Goal: Book appointment/travel/reservation

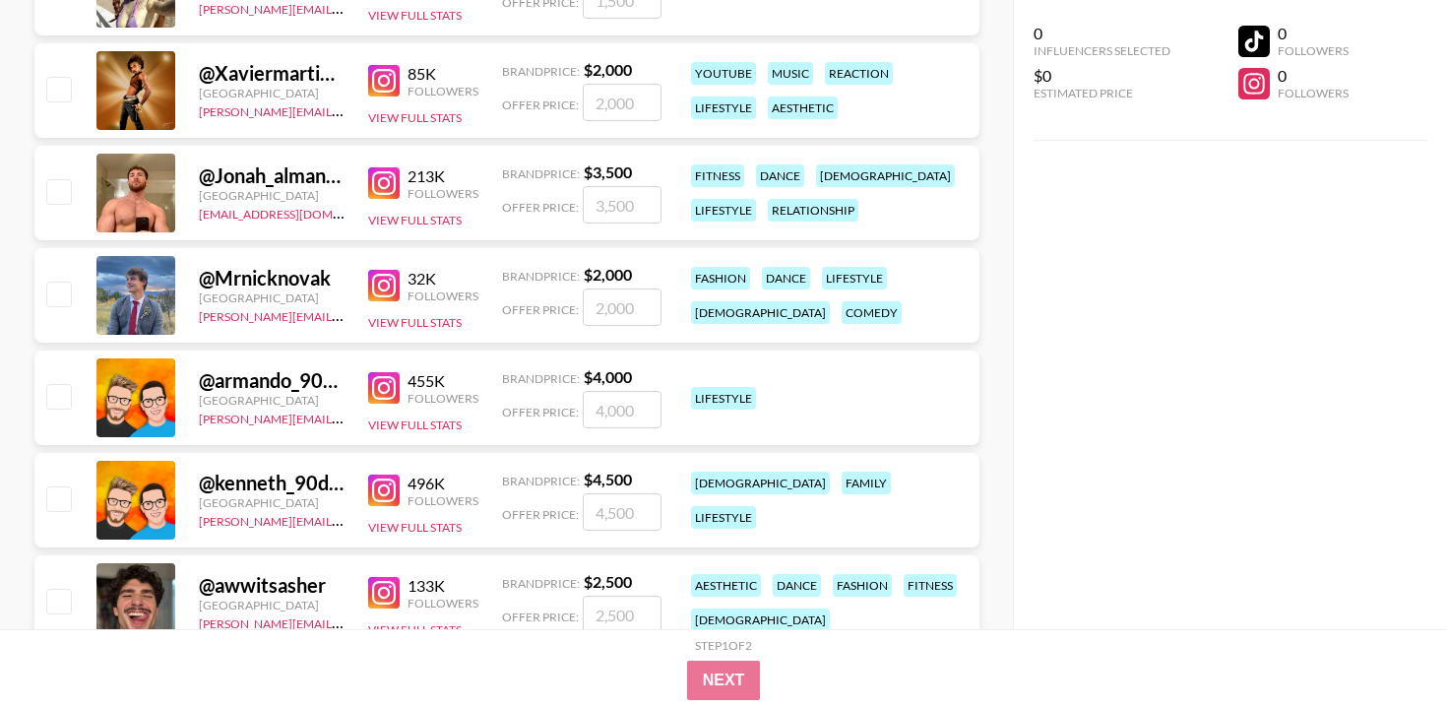
scroll to position [1144, 0]
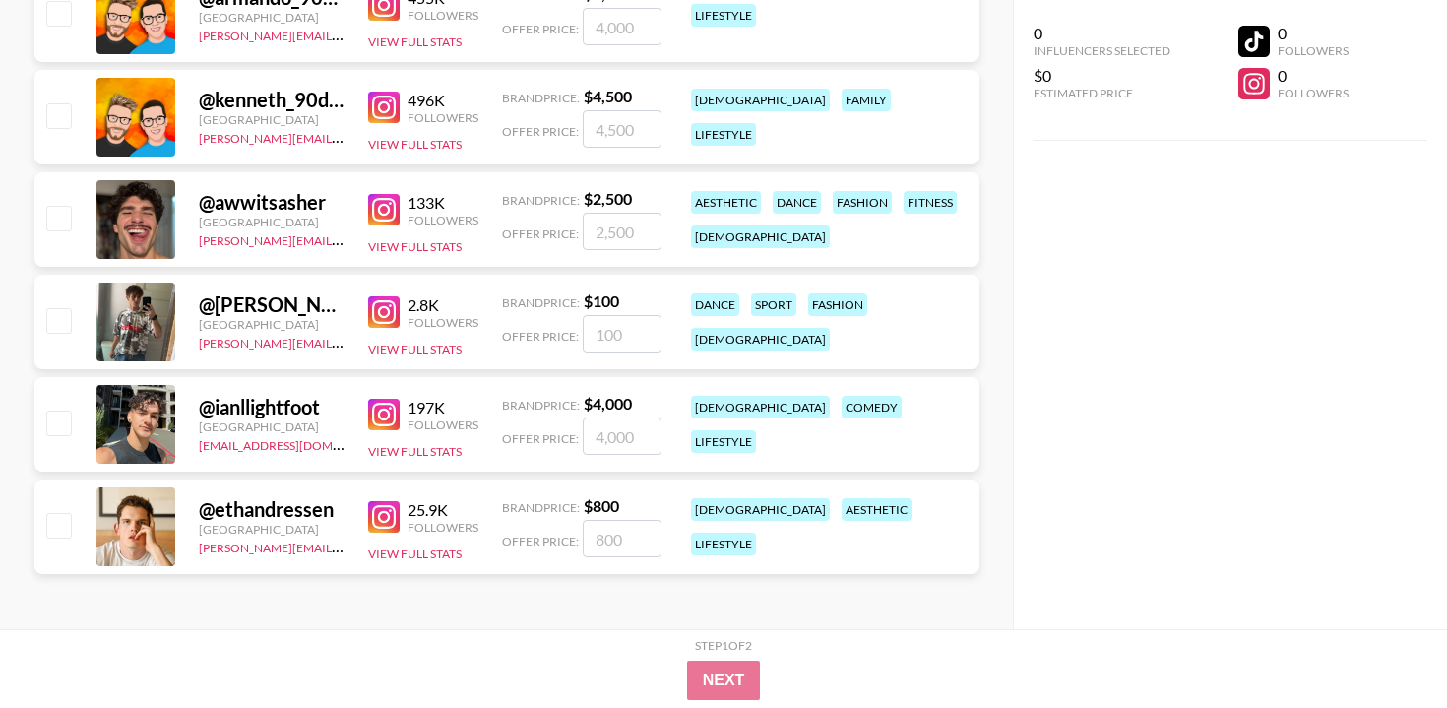
click at [378, 518] on img at bounding box center [383, 516] width 31 height 31
click at [389, 408] on img at bounding box center [383, 414] width 31 height 31
click at [387, 317] on img at bounding box center [383, 311] width 31 height 31
click at [383, 201] on img at bounding box center [383, 209] width 31 height 31
click at [384, 103] on img at bounding box center [383, 107] width 31 height 31
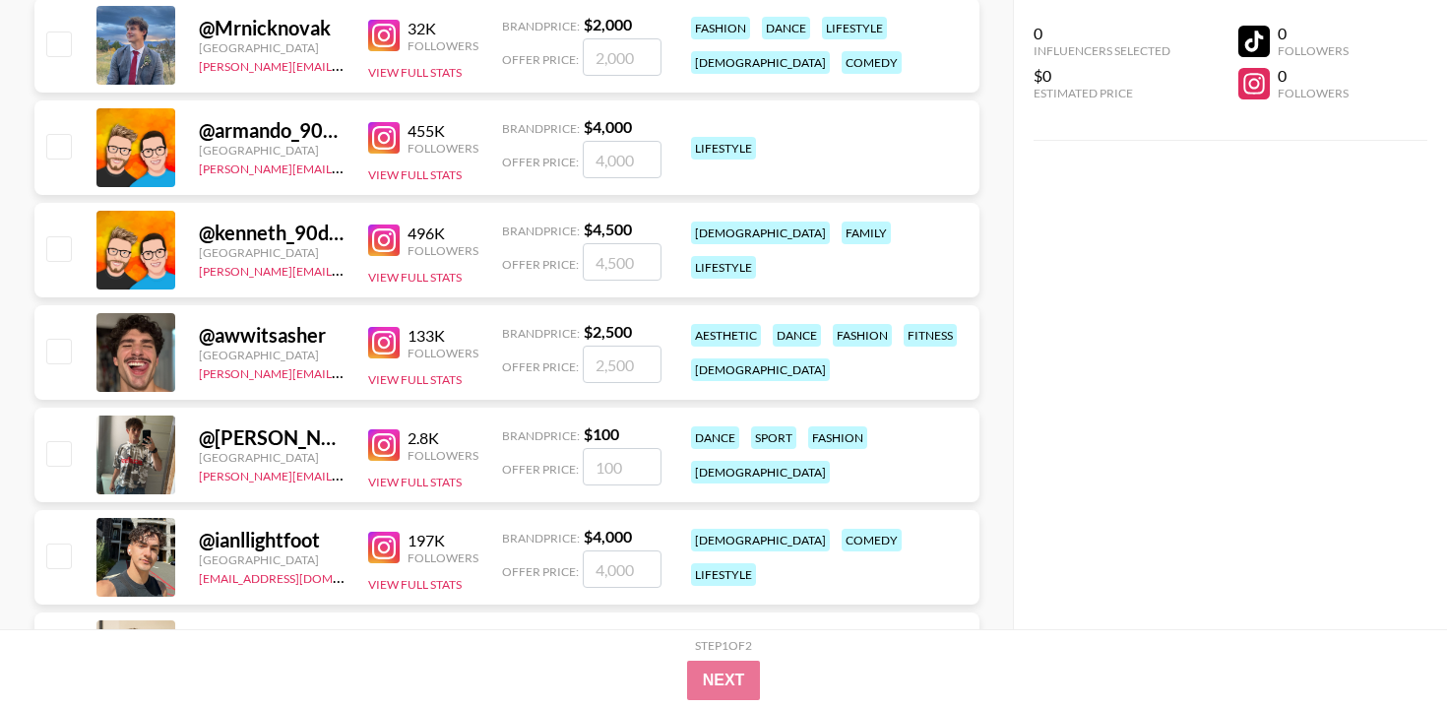
scroll to position [997, 0]
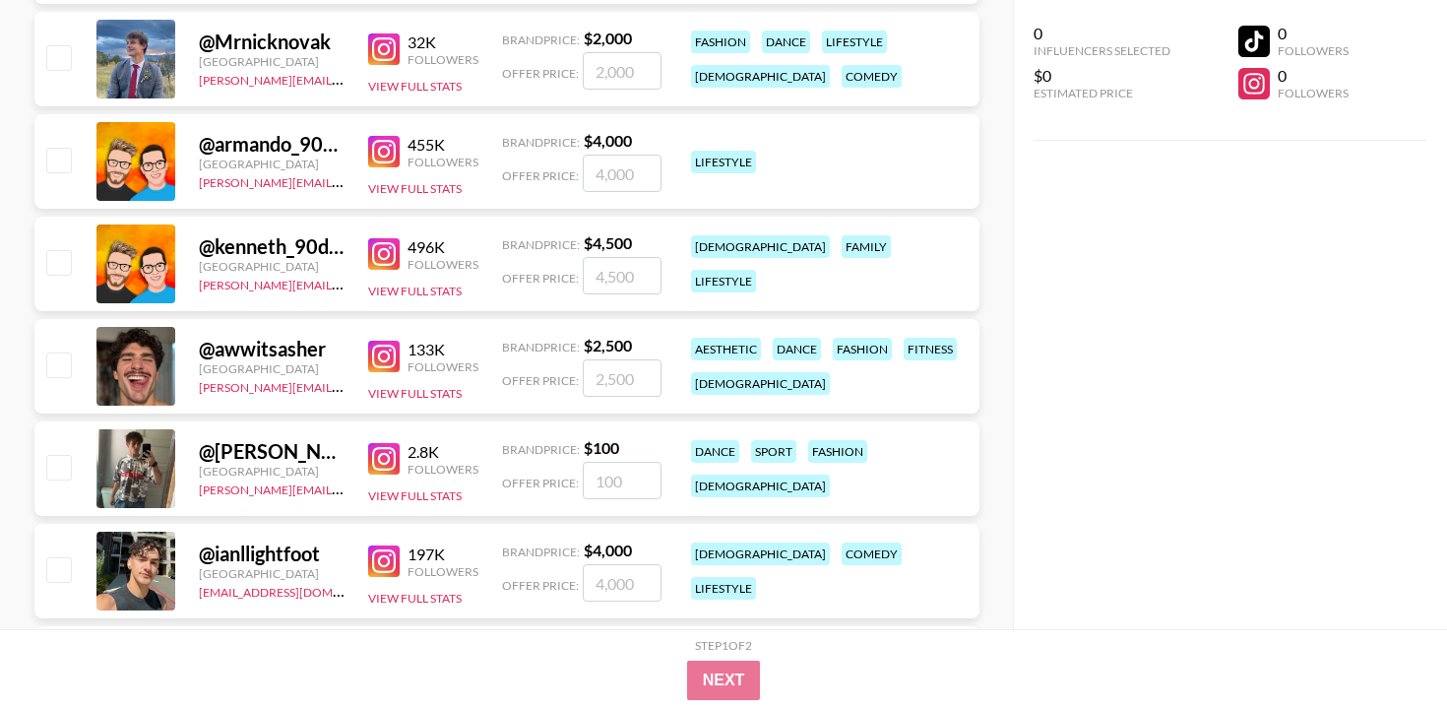
click at [382, 158] on img at bounding box center [383, 151] width 31 height 31
click at [381, 50] on img at bounding box center [383, 48] width 31 height 31
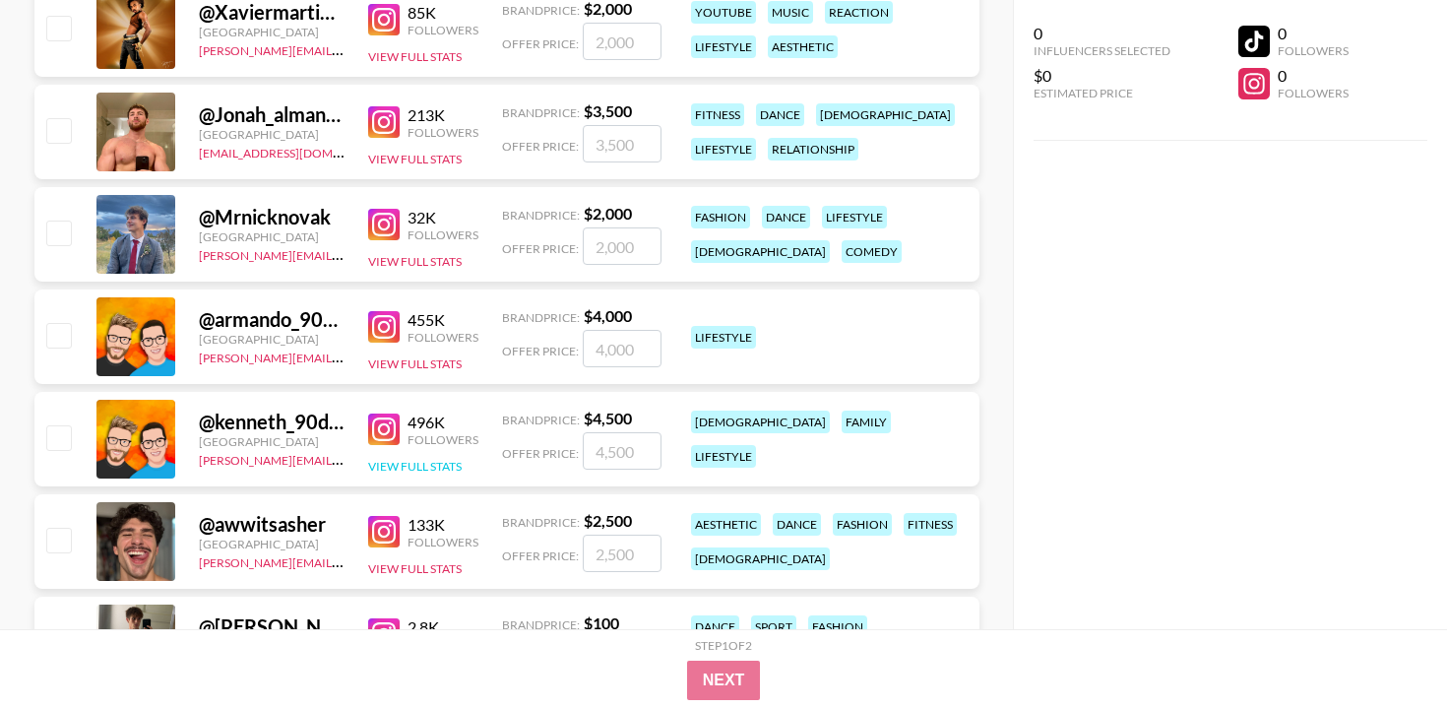
scroll to position [720, 0]
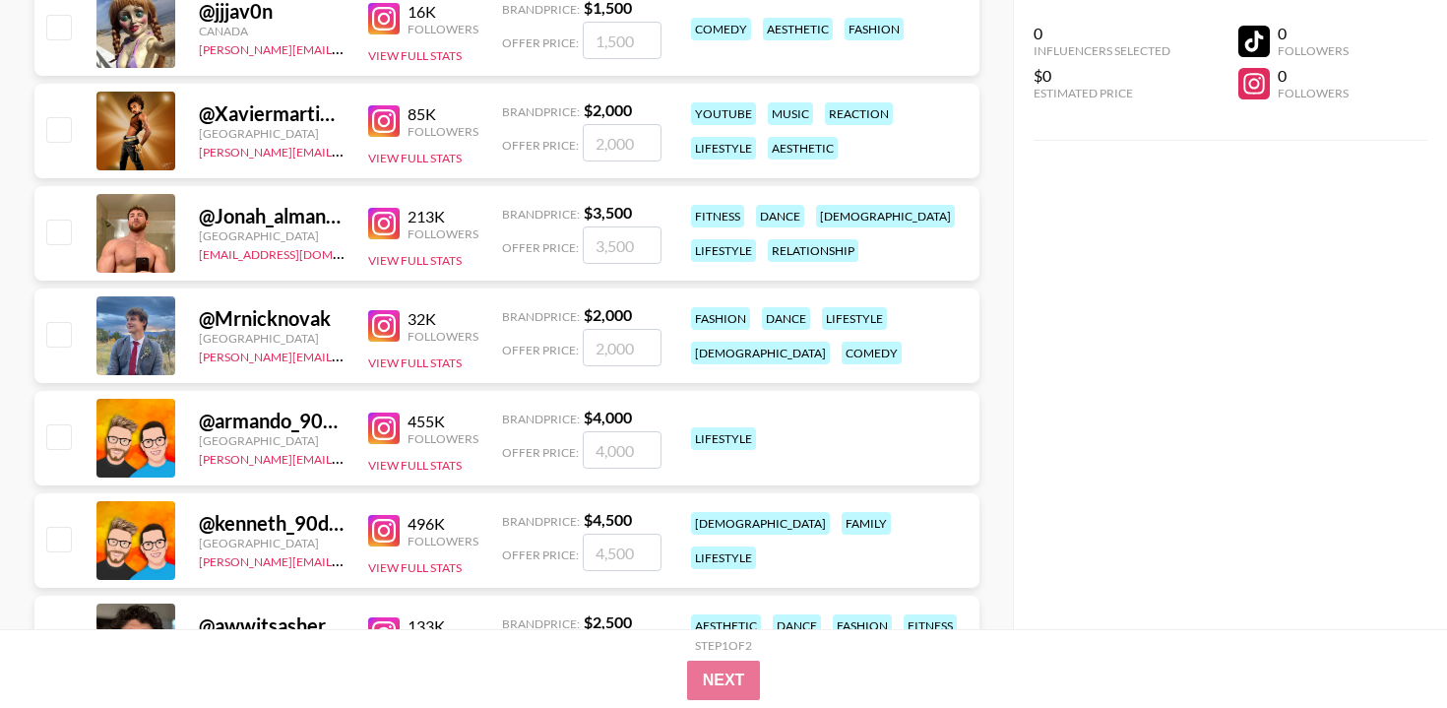
click at [382, 223] on img at bounding box center [383, 223] width 31 height 31
click at [388, 121] on img at bounding box center [383, 120] width 31 height 31
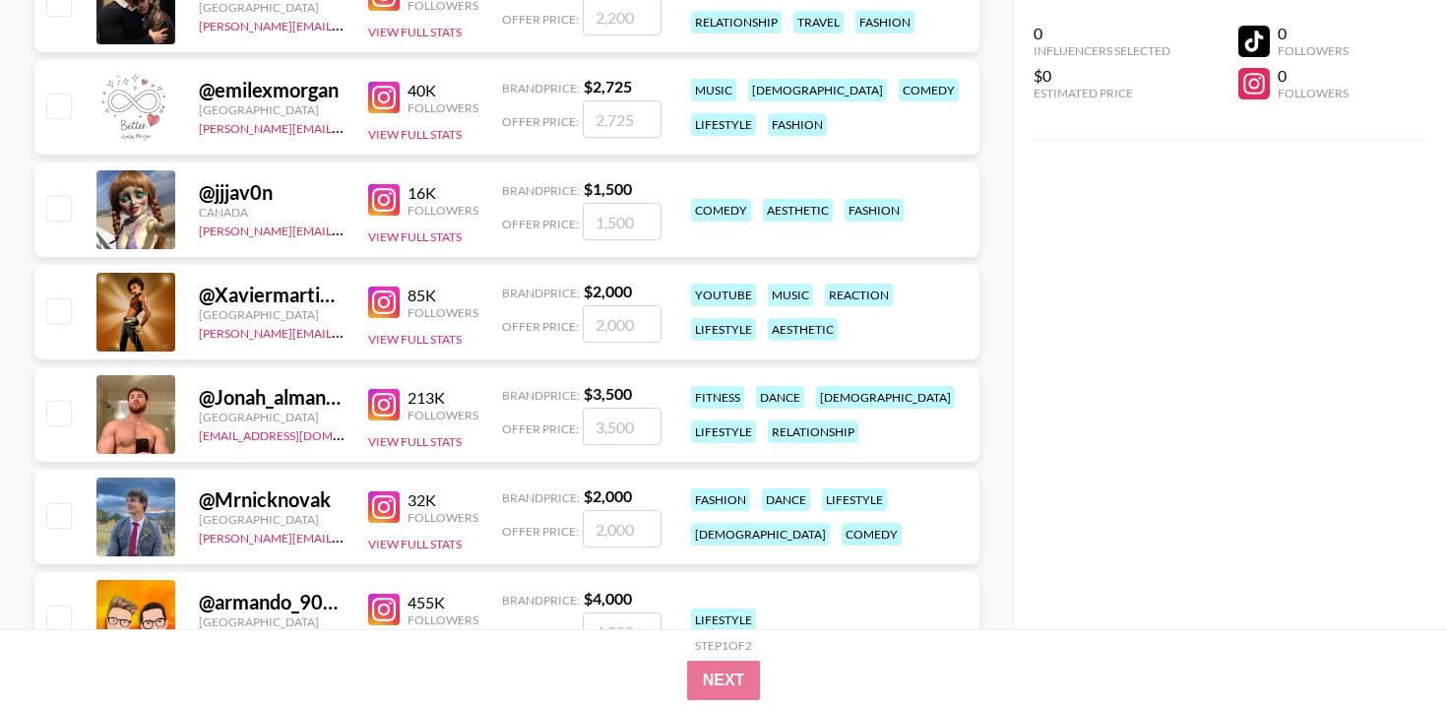
scroll to position [512, 0]
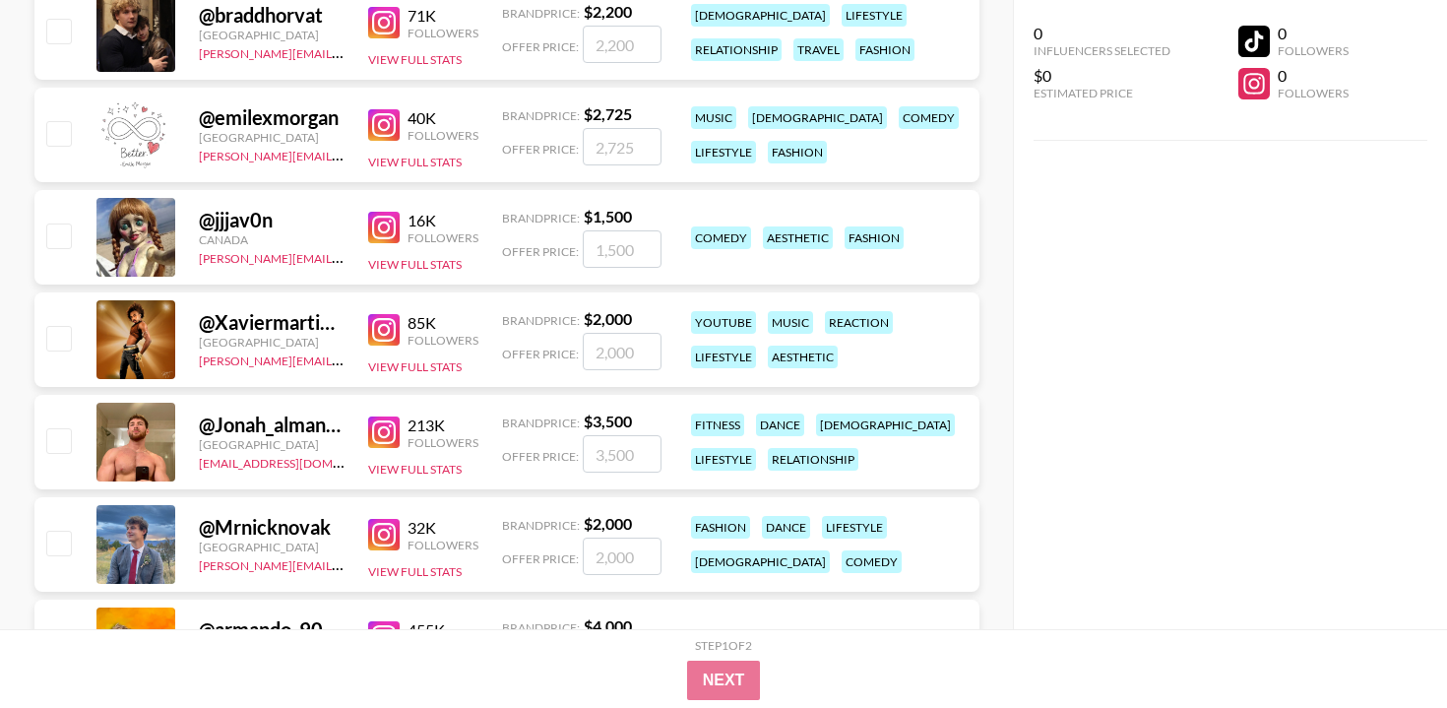
click at [392, 232] on img at bounding box center [383, 227] width 31 height 31
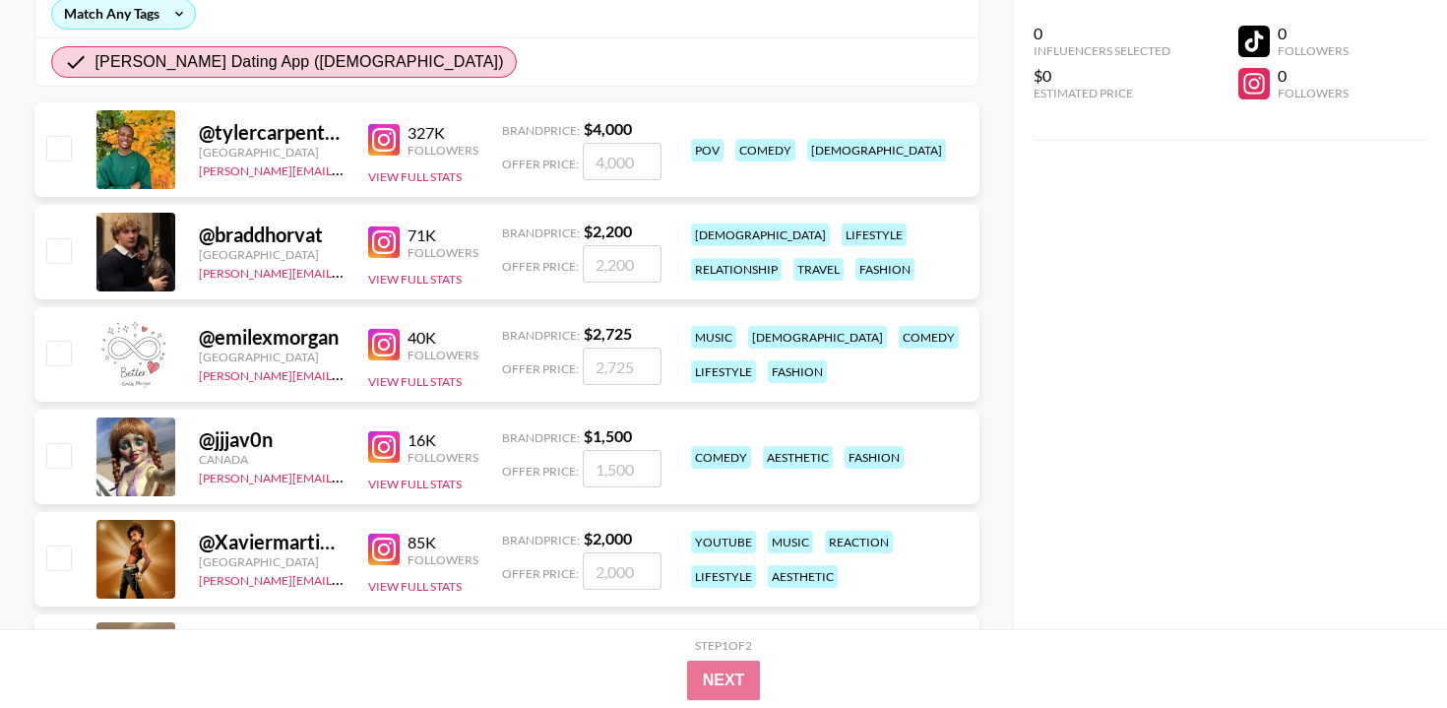
scroll to position [265, 0]
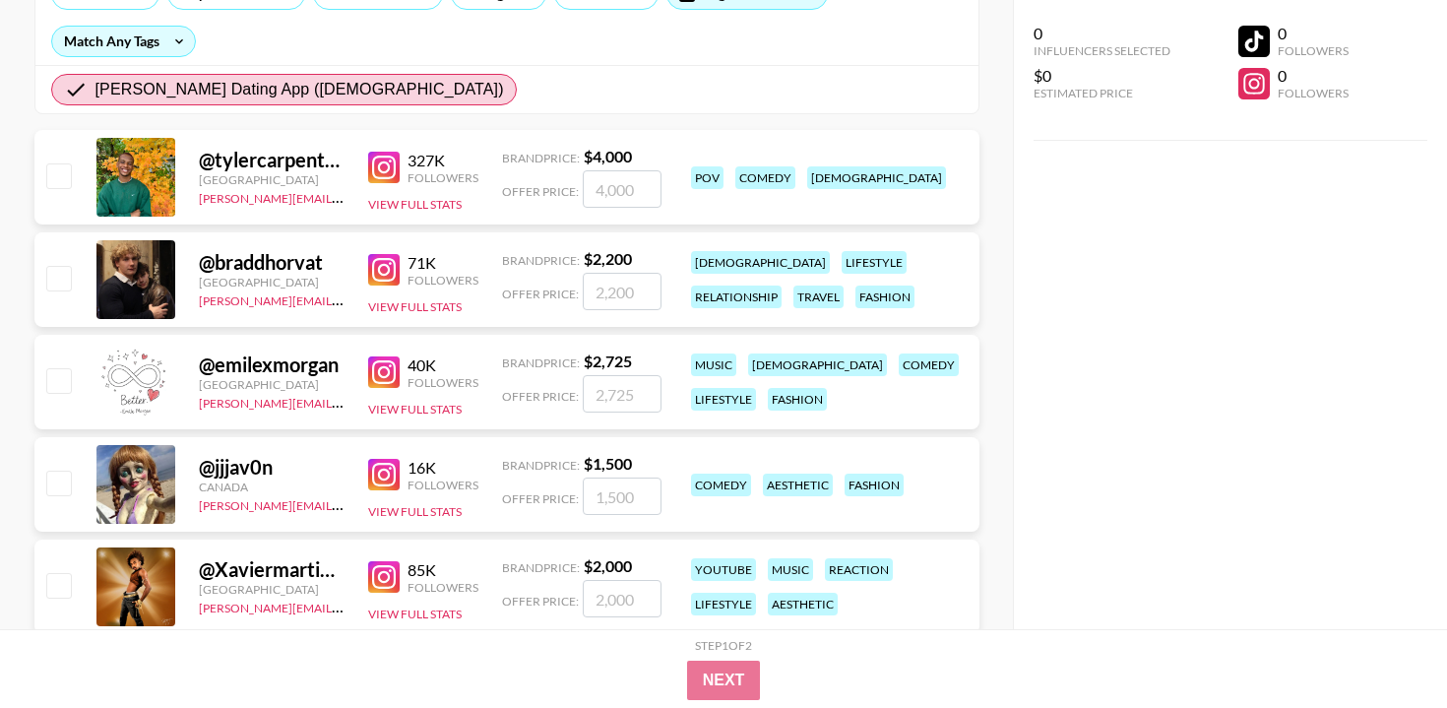
click at [137, 387] on div at bounding box center [135, 381] width 79 height 79
click at [390, 373] on img at bounding box center [383, 371] width 31 height 31
click at [378, 260] on img at bounding box center [383, 269] width 31 height 31
click at [396, 169] on img at bounding box center [383, 167] width 31 height 31
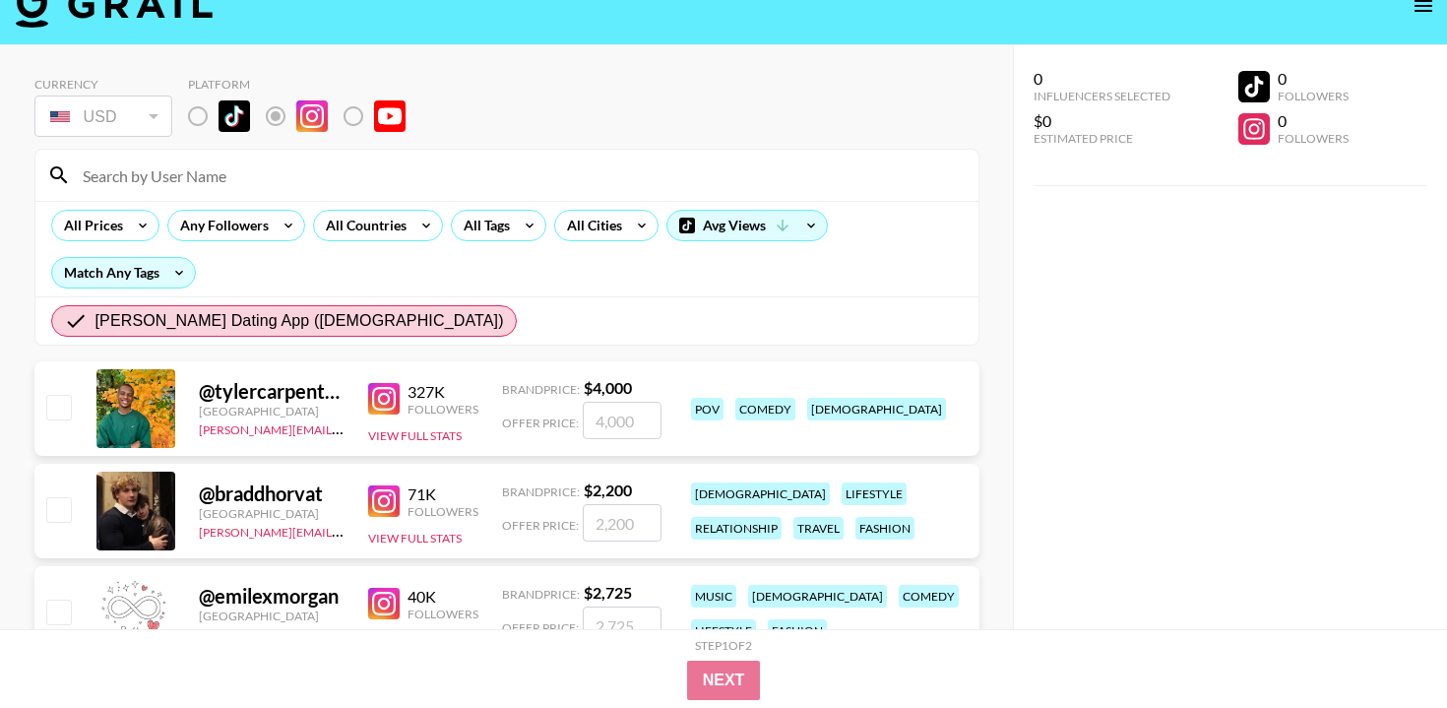
scroll to position [0, 0]
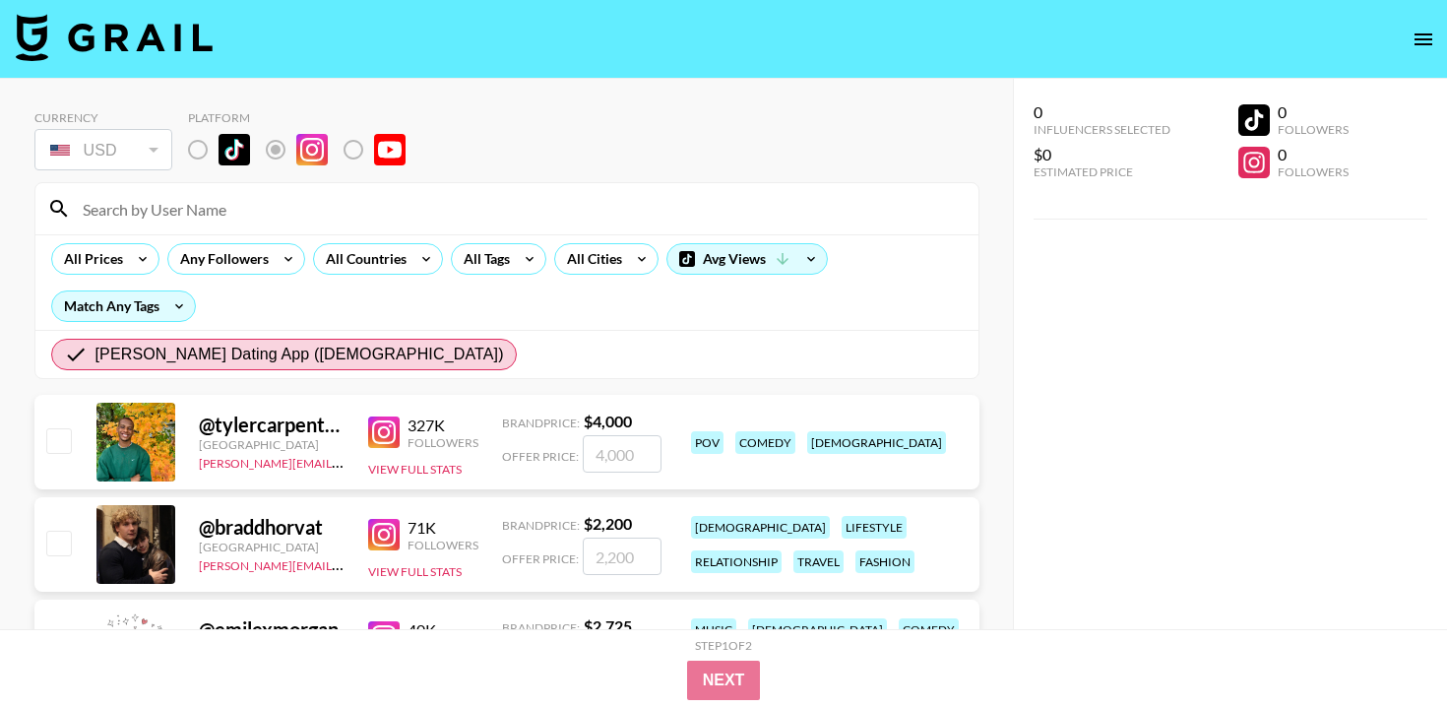
click at [505, 297] on div "All Prices Any Followers All Countries All Tags All Cities Avg Views Match Any …" at bounding box center [506, 281] width 943 height 95
click at [199, 151] on label "List locked to Instagram." at bounding box center [213, 149] width 73 height 41
click at [537, 326] on div "All Prices Any Followers All Countries All Tags All Cities Avg Views Match Any …" at bounding box center [506, 281] width 943 height 95
click at [781, 672] on div "Next" at bounding box center [723, 679] width 1102 height 39
